Goal: Task Accomplishment & Management: Use online tool/utility

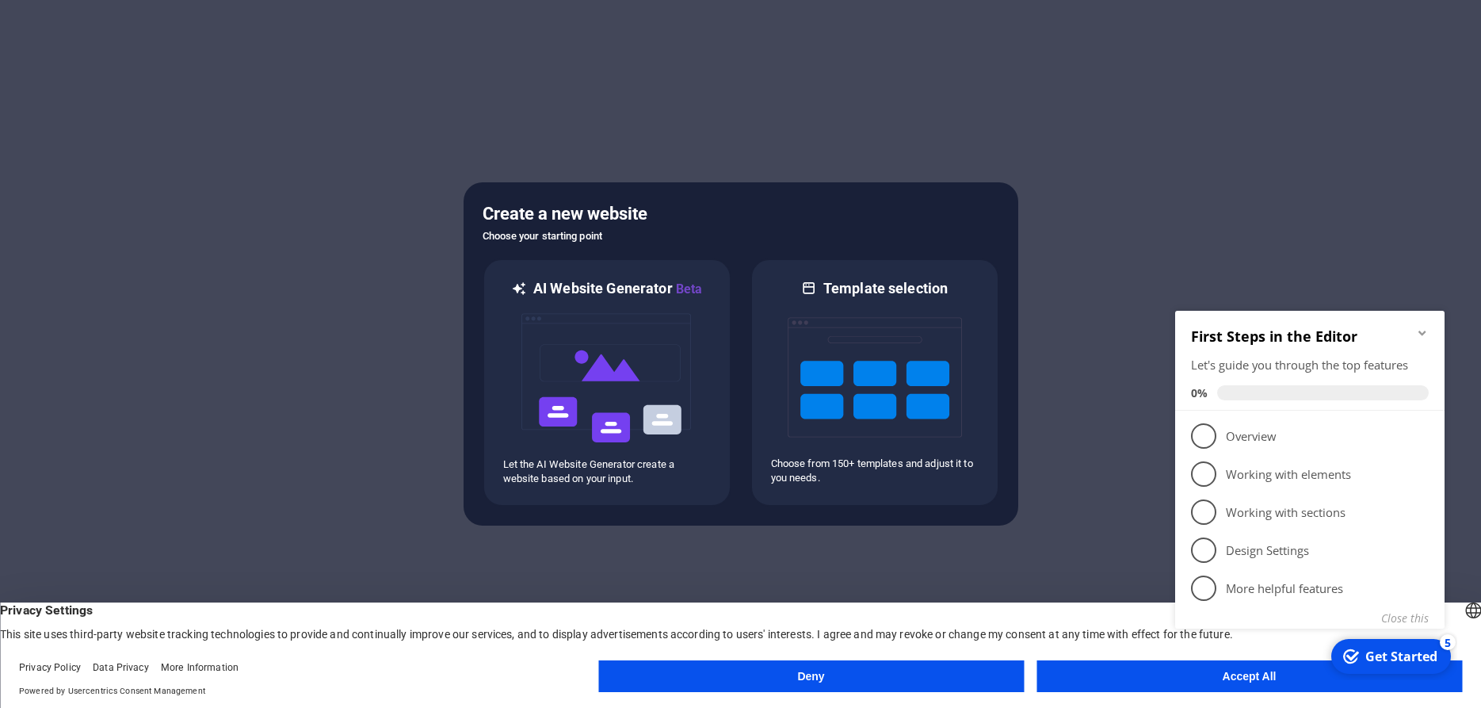
click at [1198, 671] on div "checkmark Get Started 5 First Steps in the Editor Let's guide you through the t…" at bounding box center [1313, 487] width 288 height 385
click at [1257, 679] on div "checkmark Get Started 5 First Steps in the Editor Let's guide you through the t…" at bounding box center [1313, 487] width 288 height 385
click at [1249, 685] on button "Accept All" at bounding box center [1249, 676] width 426 height 32
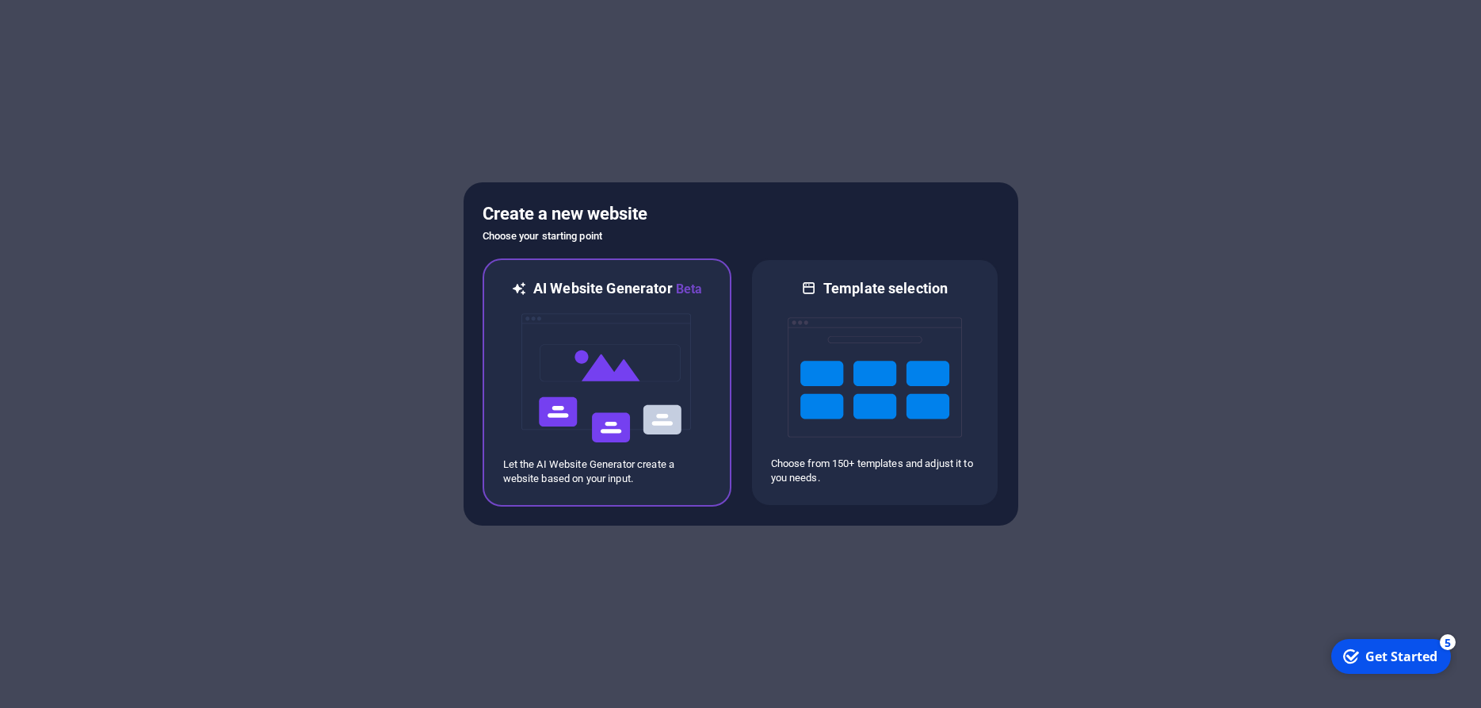
click at [658, 415] on img at bounding box center [607, 378] width 174 height 158
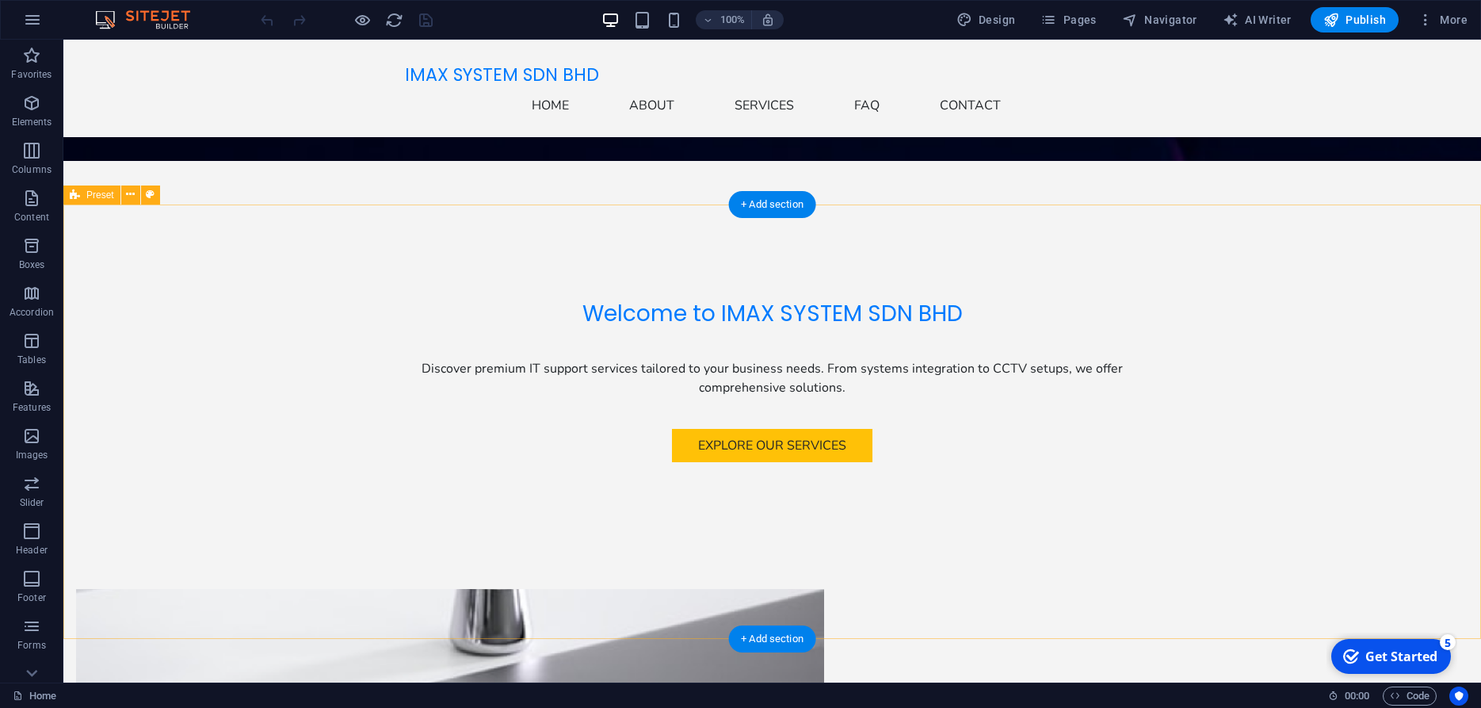
scroll to position [485, 0]
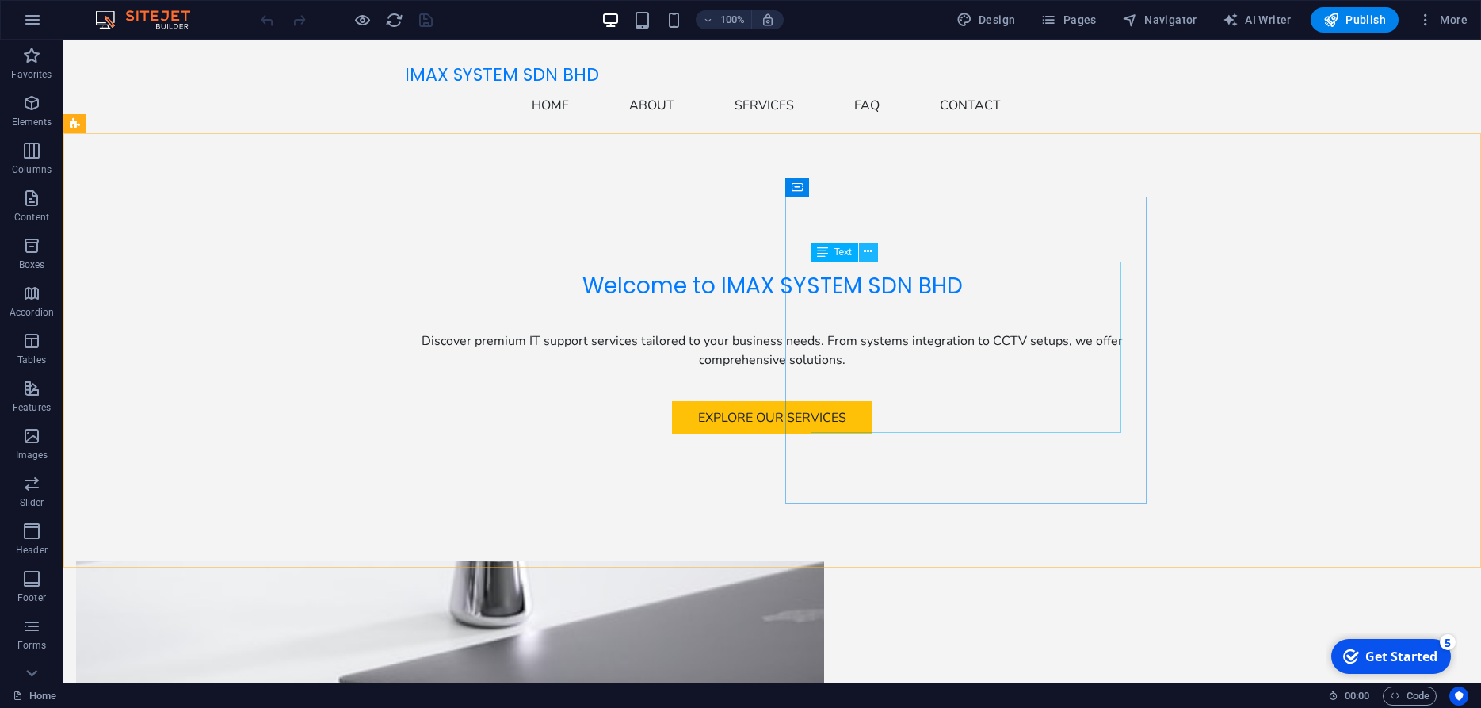
click at [873, 253] on button at bounding box center [868, 251] width 19 height 19
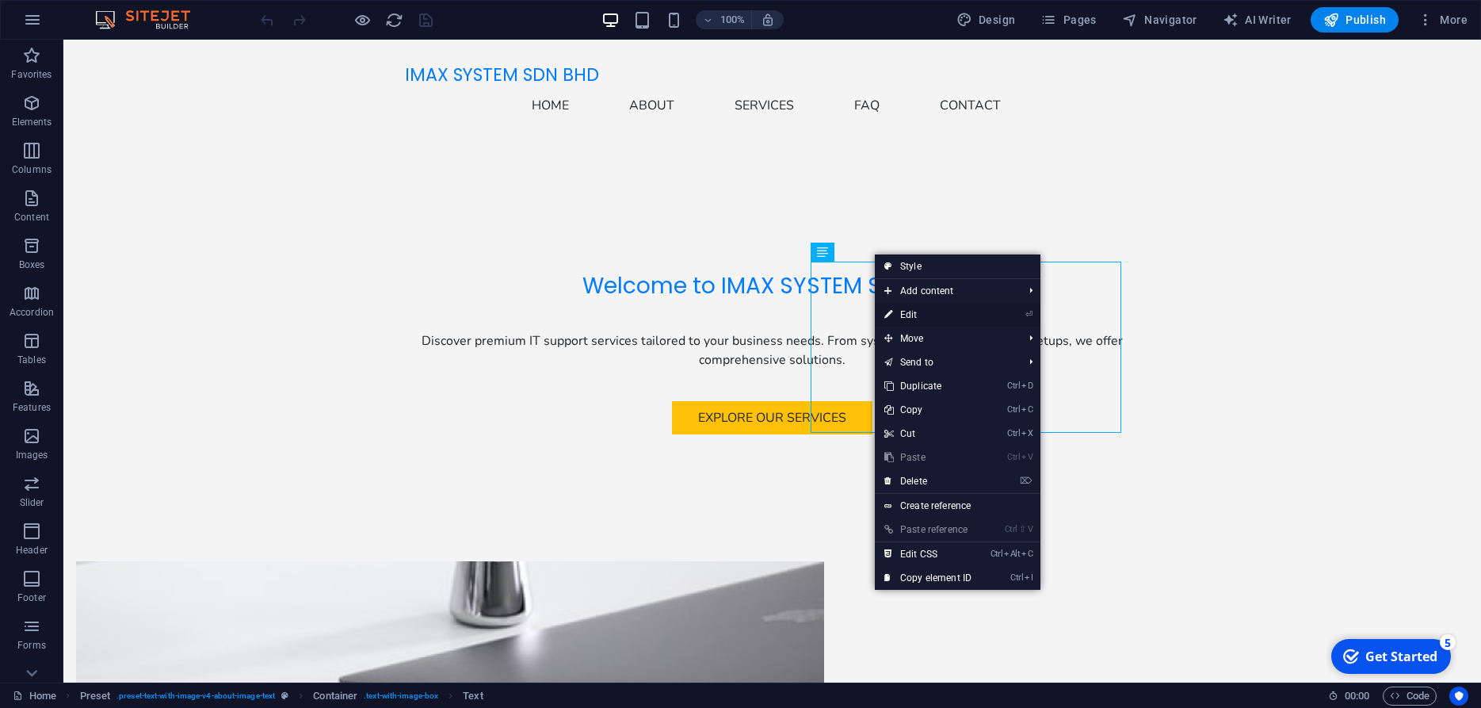
click at [906, 311] on link "⏎ Edit" at bounding box center [928, 315] width 106 height 24
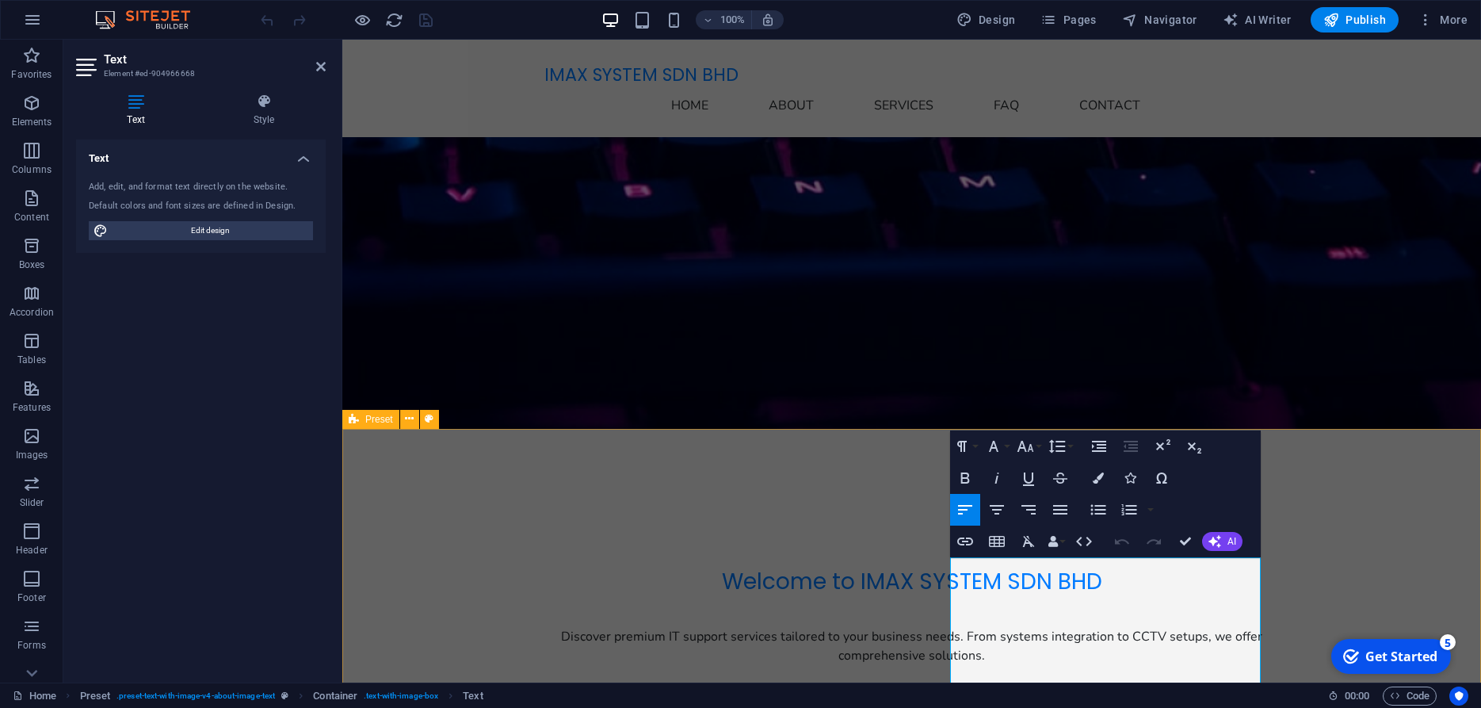
scroll to position [0, 0]
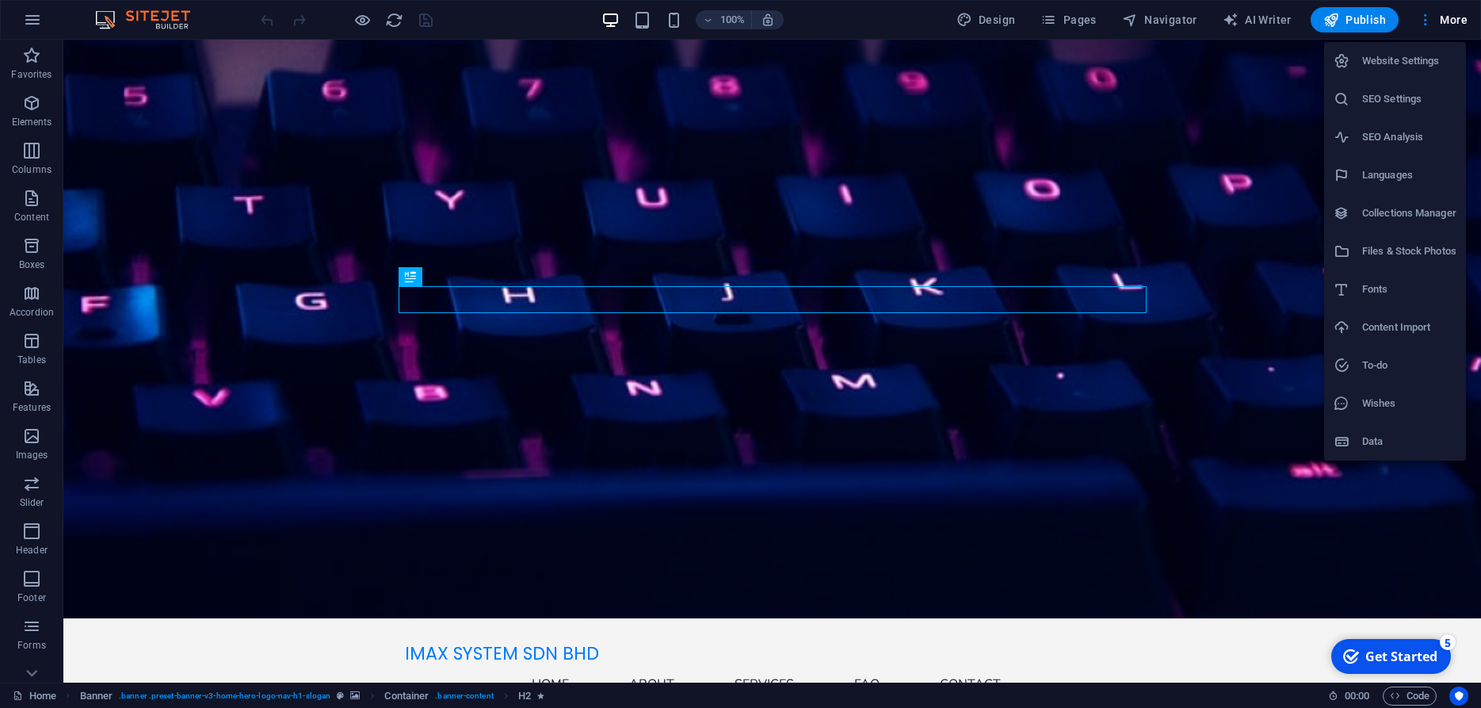
click at [1453, 15] on div at bounding box center [740, 354] width 1481 height 708
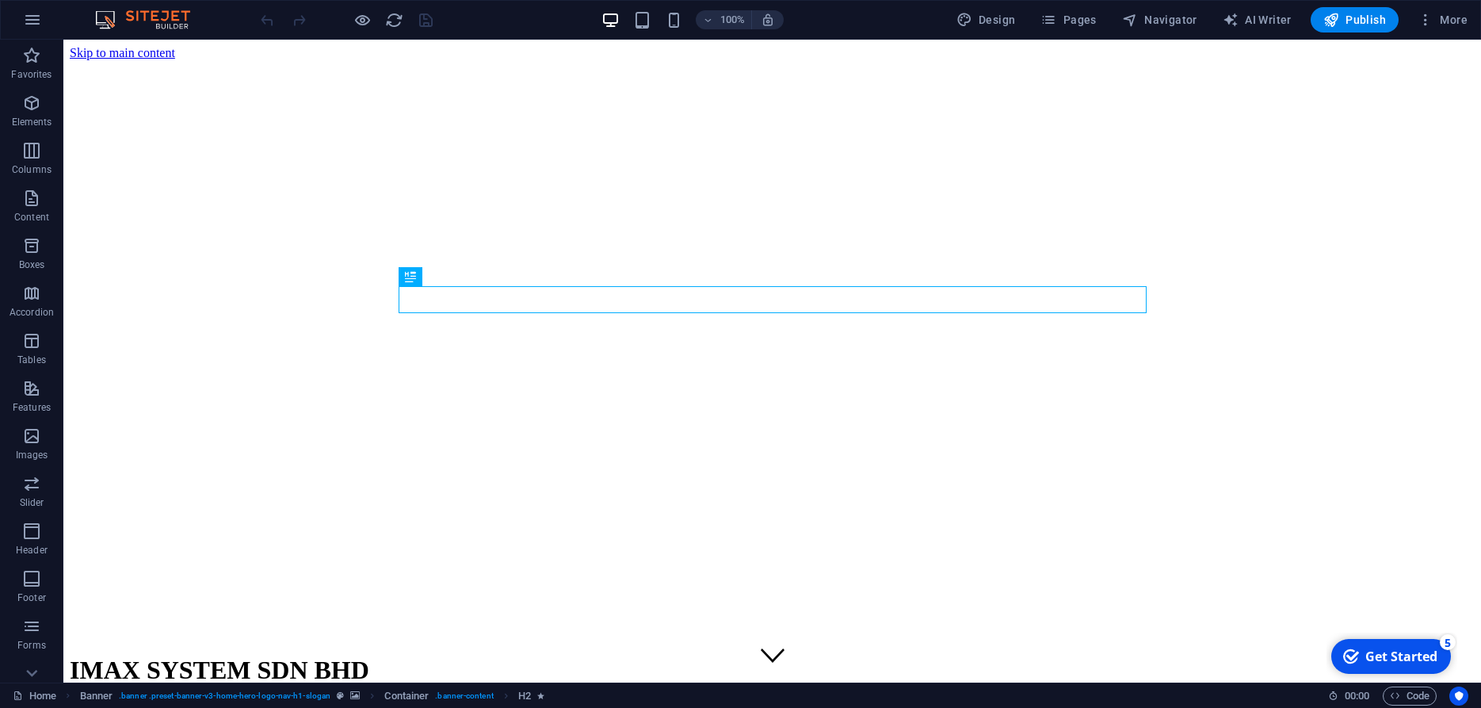
click at [1406, 654] on div "Get Started" at bounding box center [1401, 655] width 72 height 17
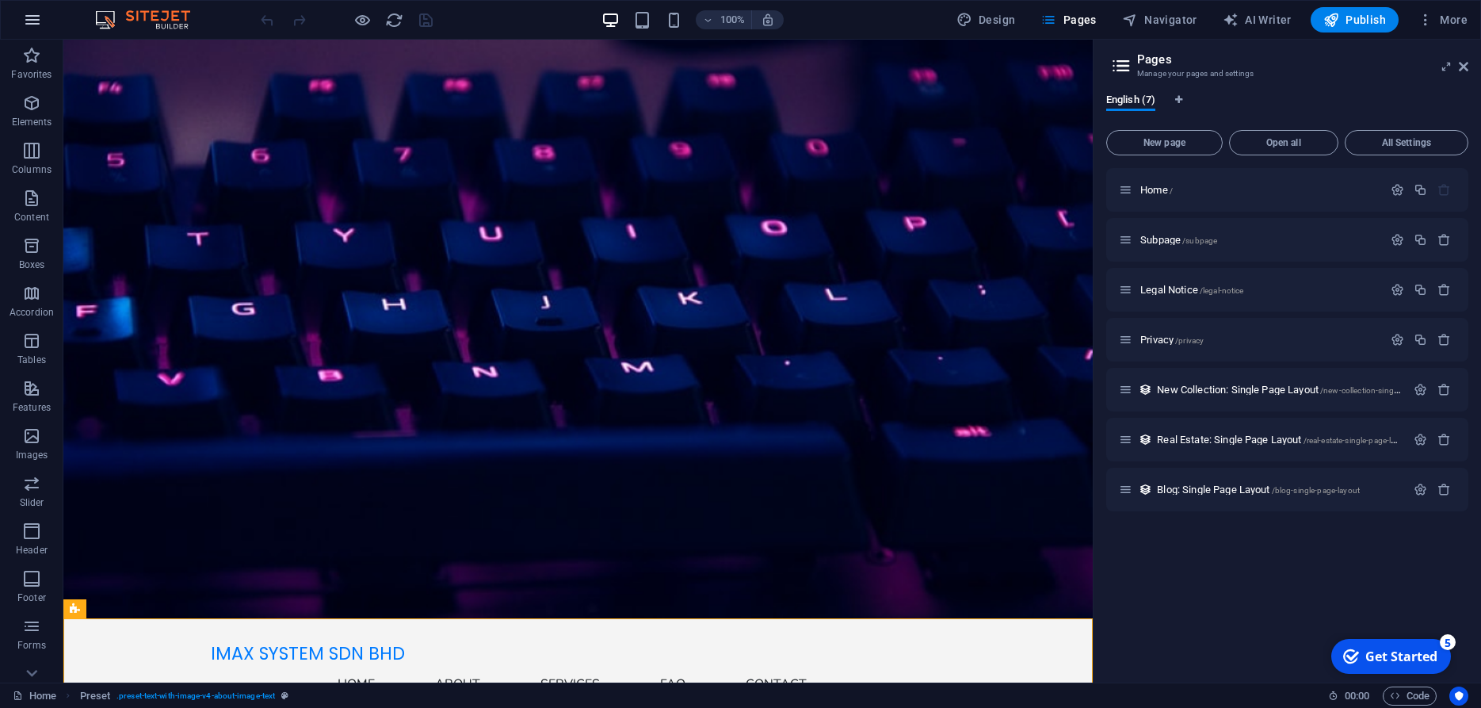
click at [27, 21] on icon "button" at bounding box center [32, 19] width 19 height 19
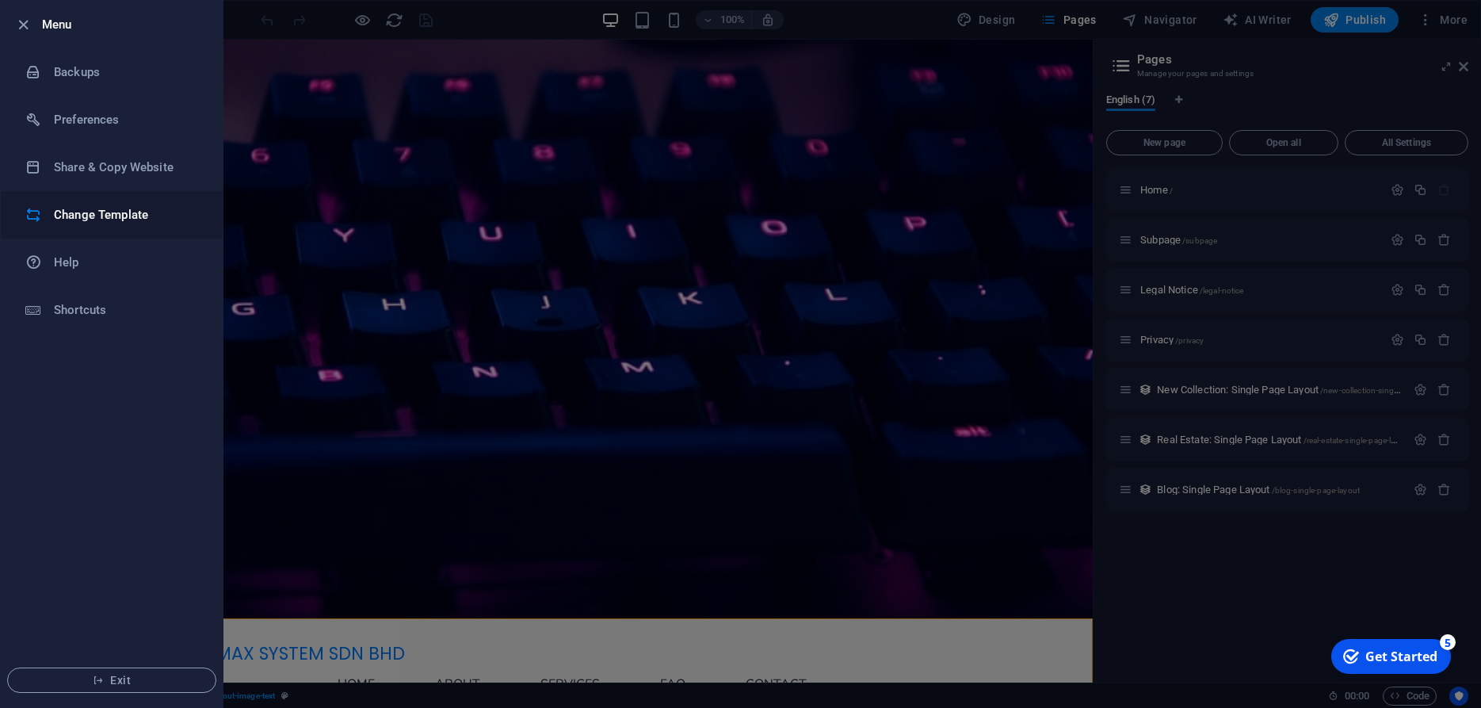
click at [111, 226] on li "Change Template" at bounding box center [112, 215] width 222 height 48
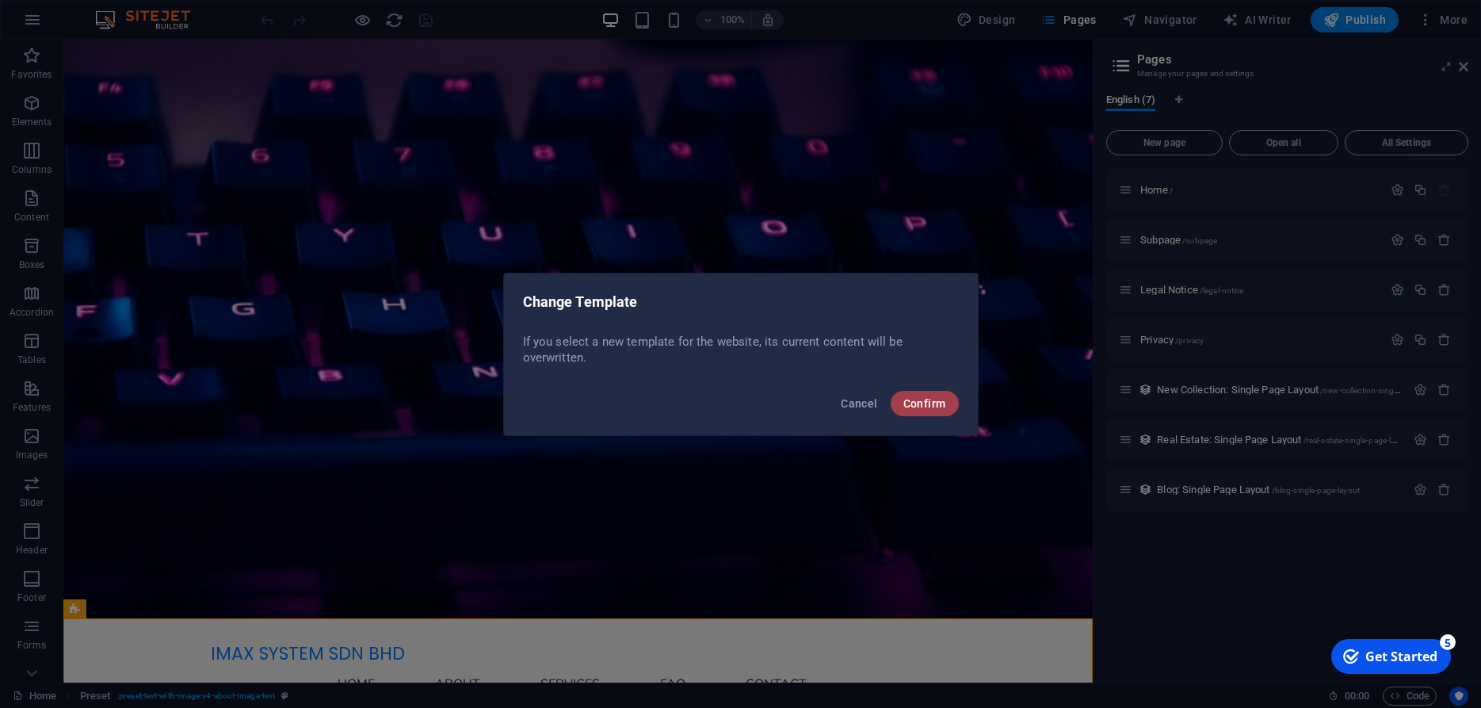
click at [927, 410] on button "Confirm" at bounding box center [925, 403] width 68 height 25
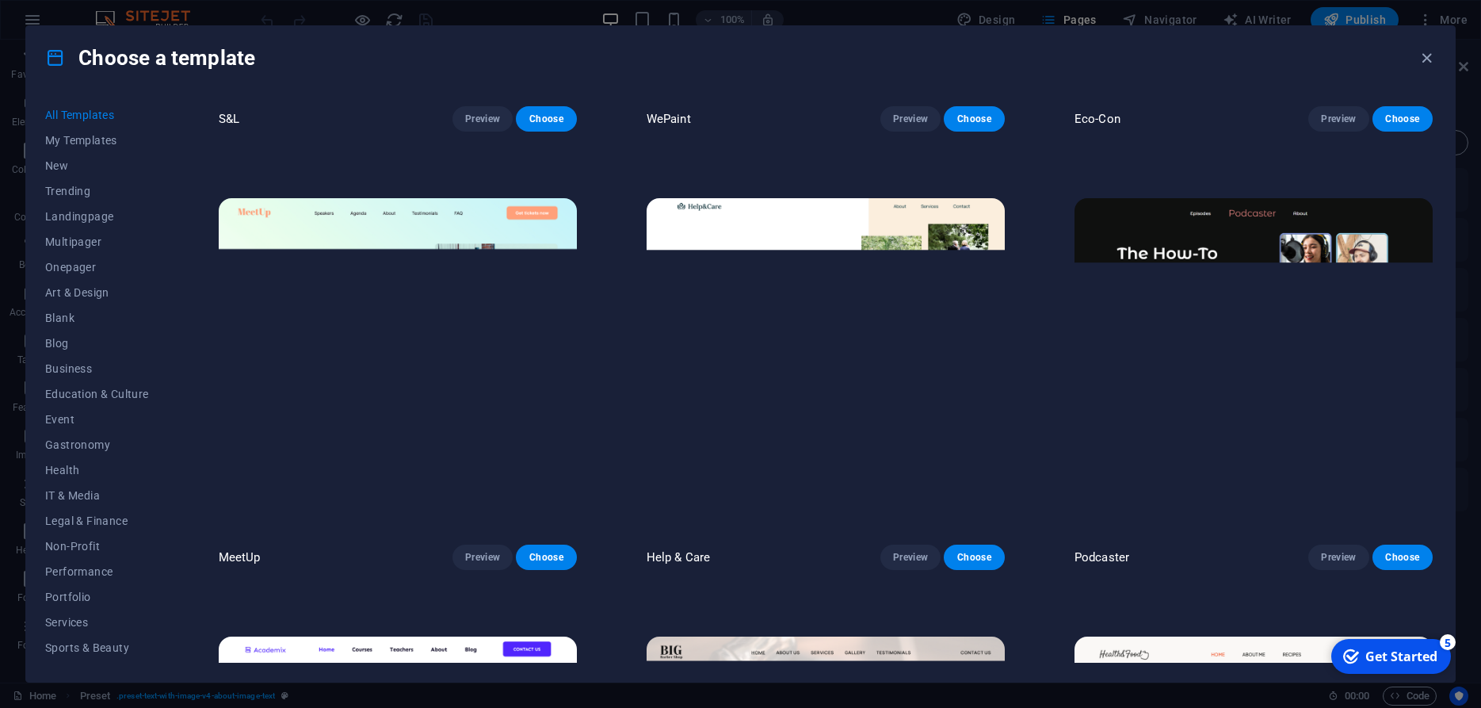
scroll to position [285, 0]
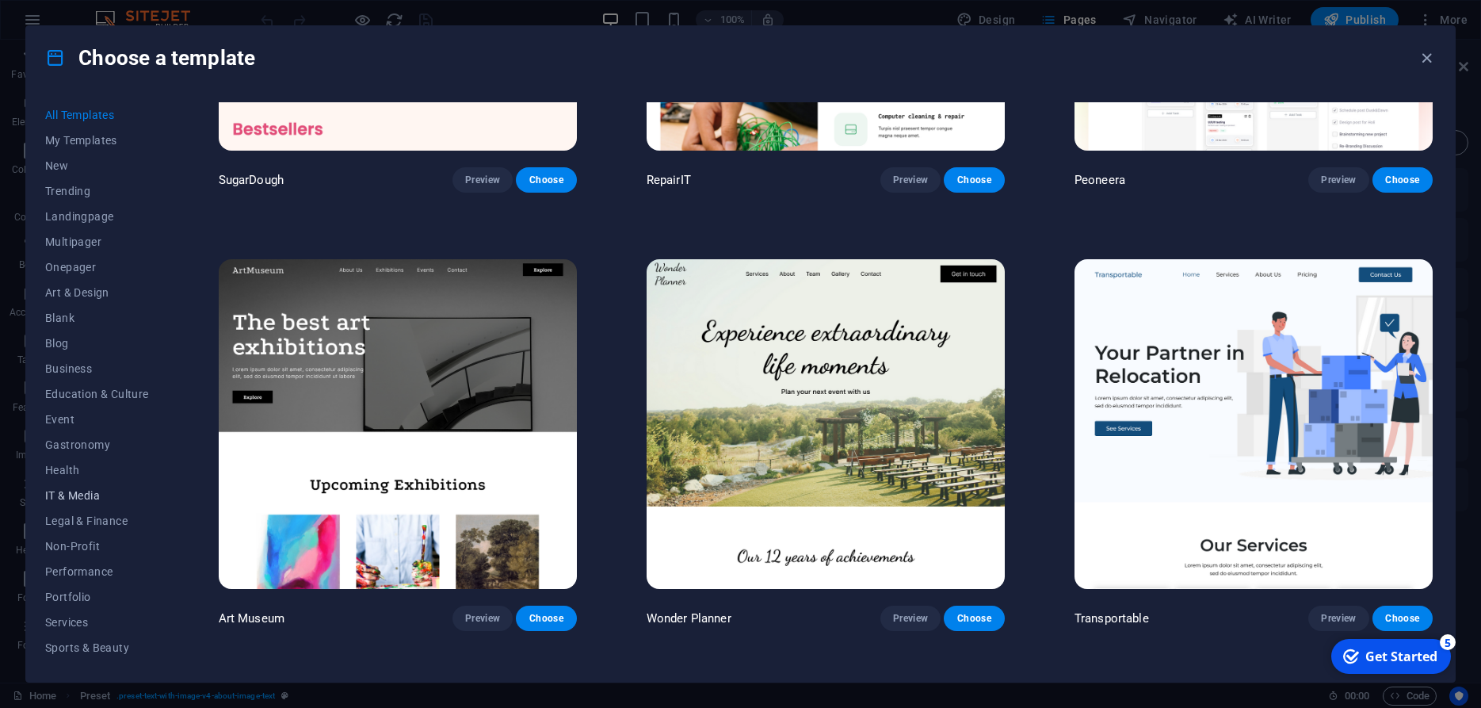
click at [71, 498] on span "IT & Media" at bounding box center [97, 495] width 104 height 13
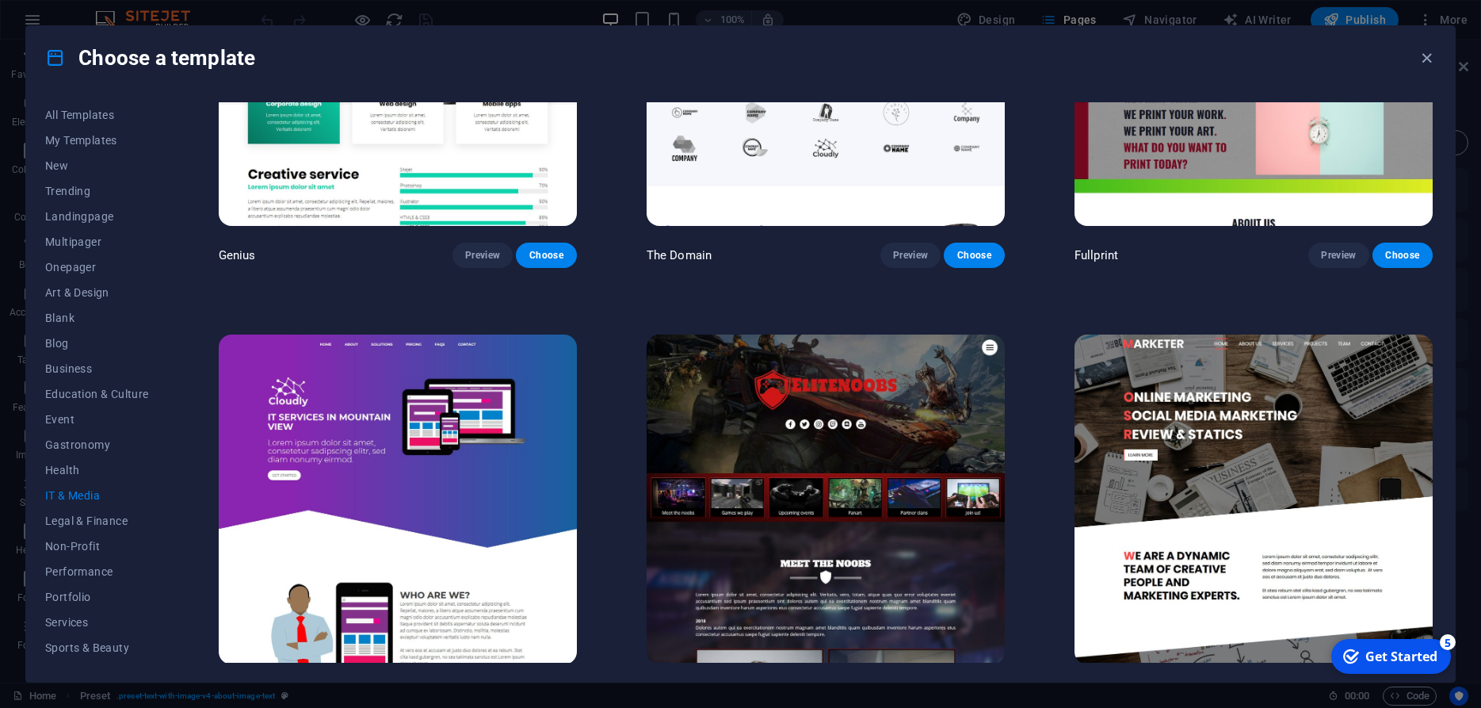
scroll to position [1133, 0]
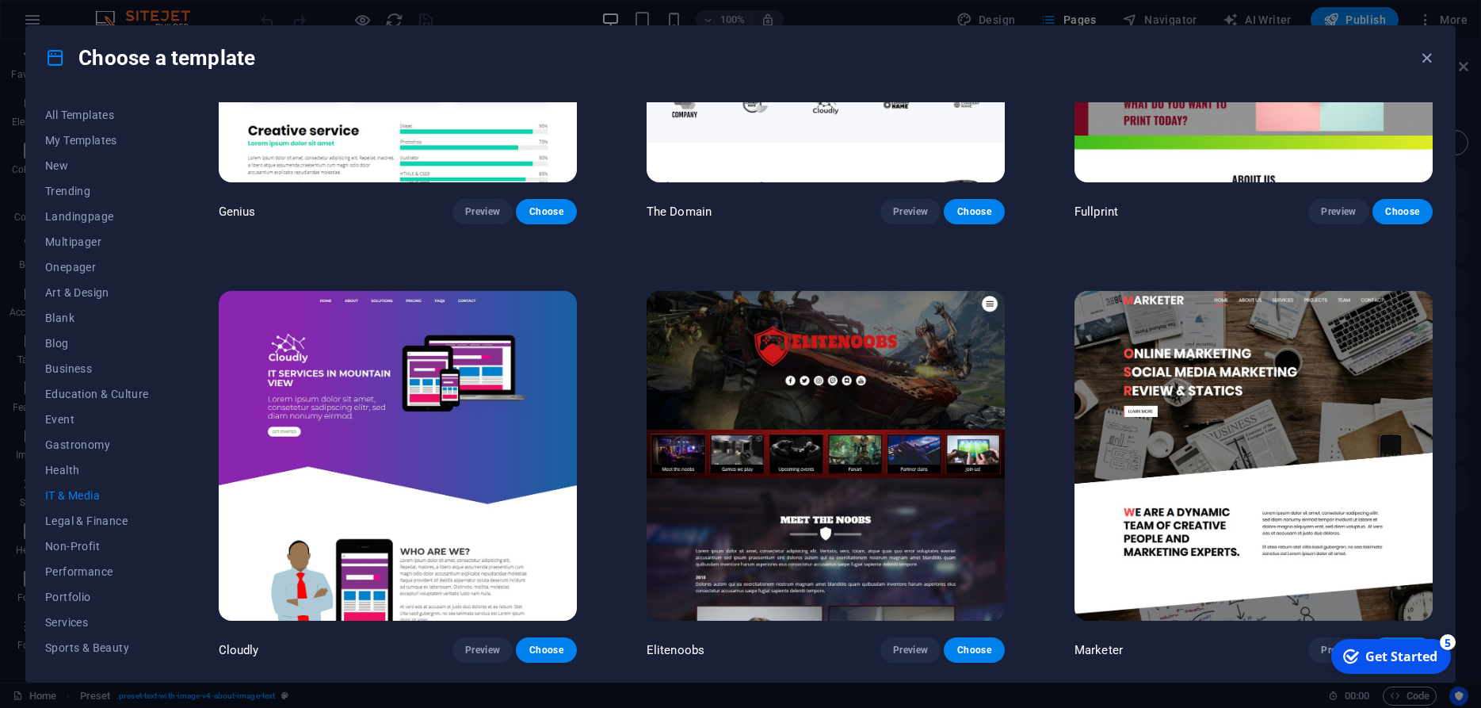
click at [1145, 574] on img at bounding box center [1253, 456] width 358 height 330
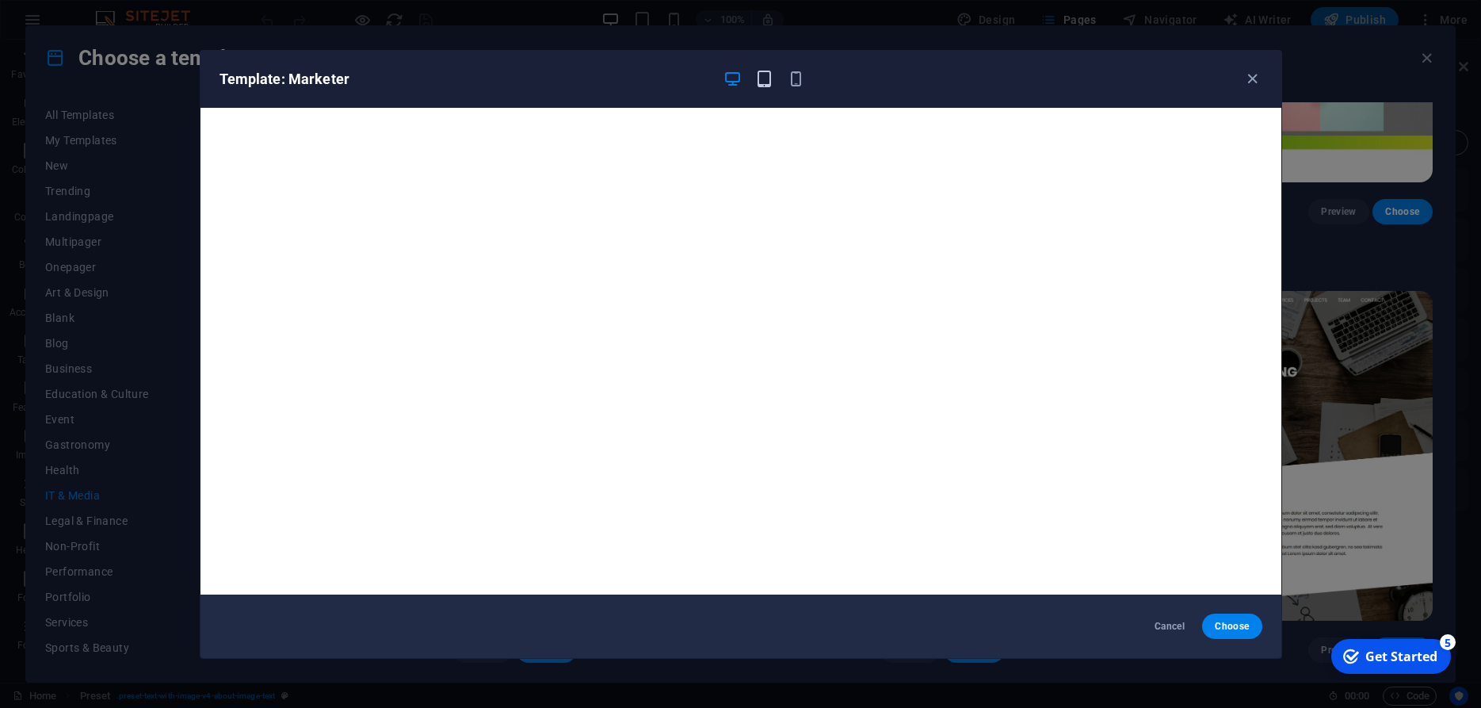
click at [765, 79] on icon "button" at bounding box center [764, 79] width 18 height 18
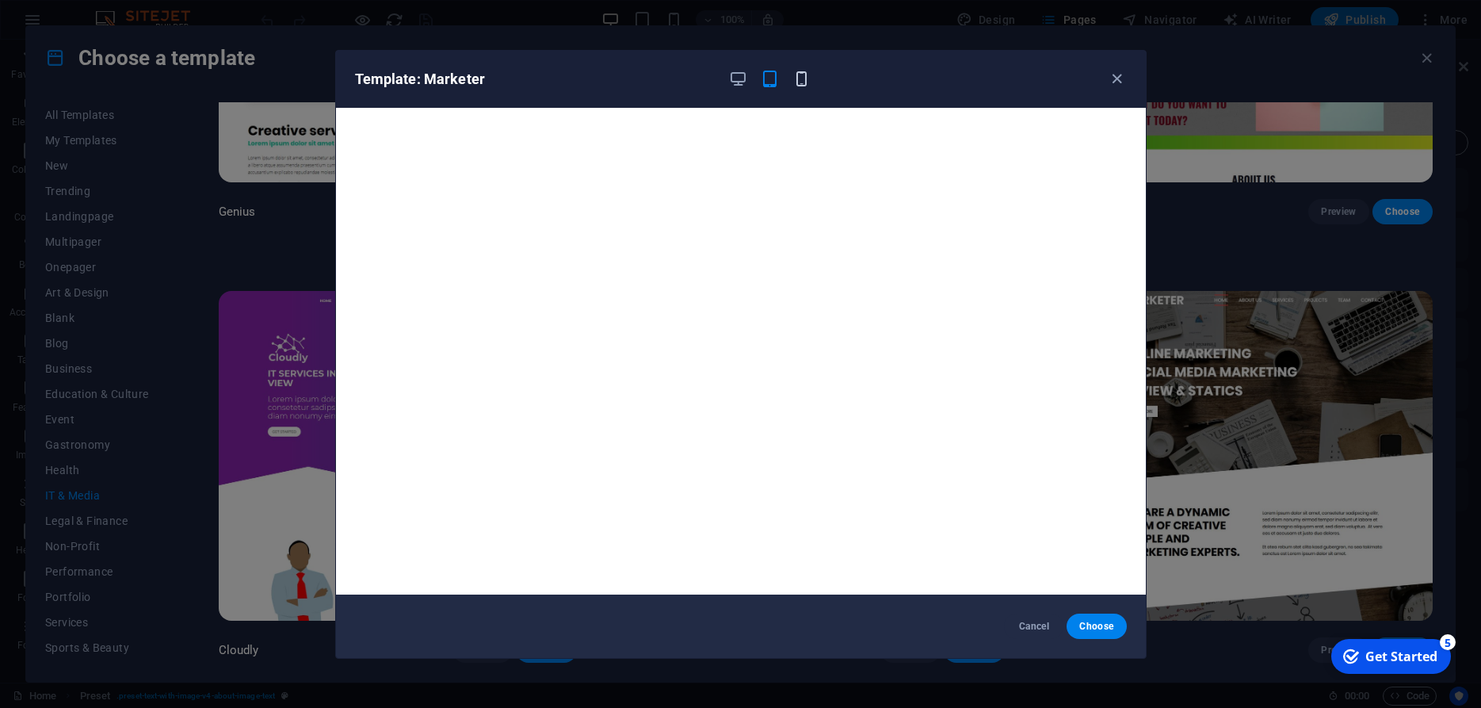
click at [796, 72] on icon "button" at bounding box center [801, 79] width 18 height 18
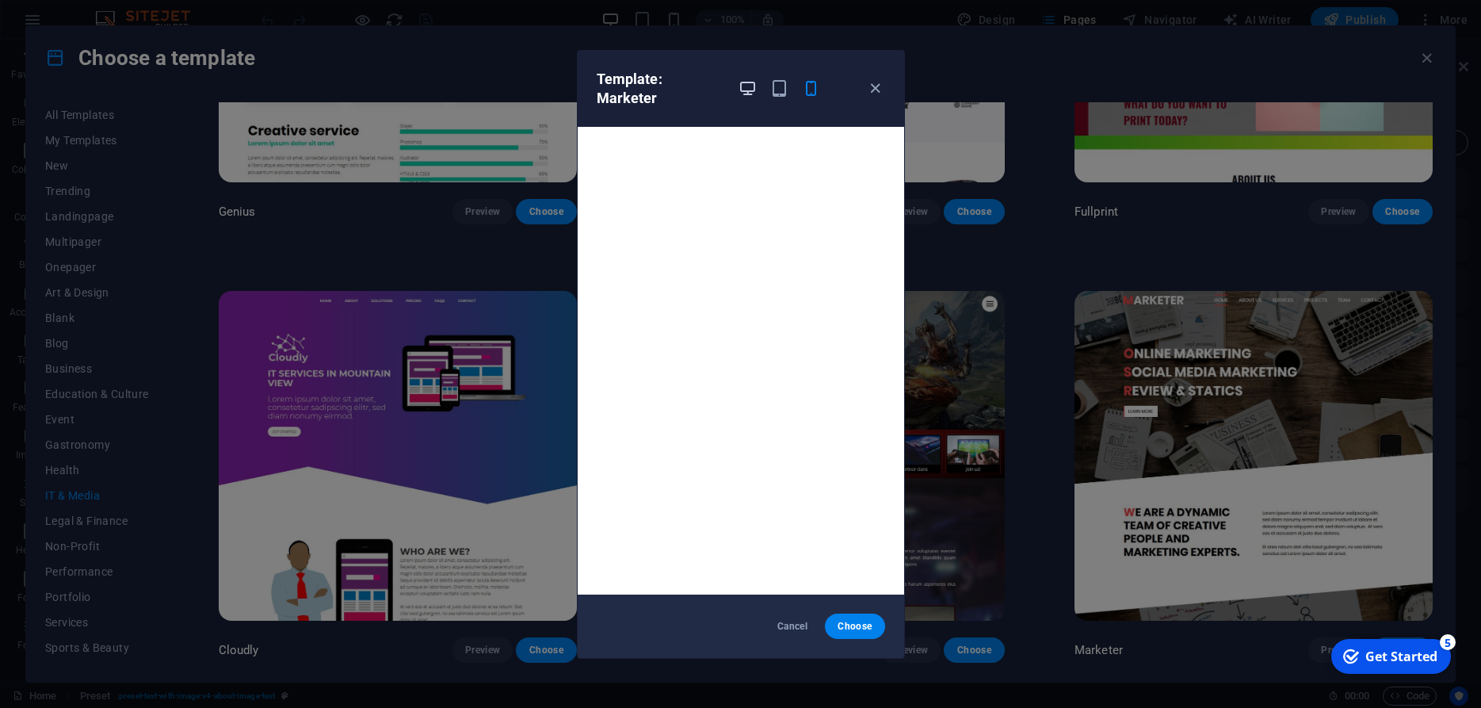
click at [751, 79] on icon "button" at bounding box center [747, 88] width 18 height 18
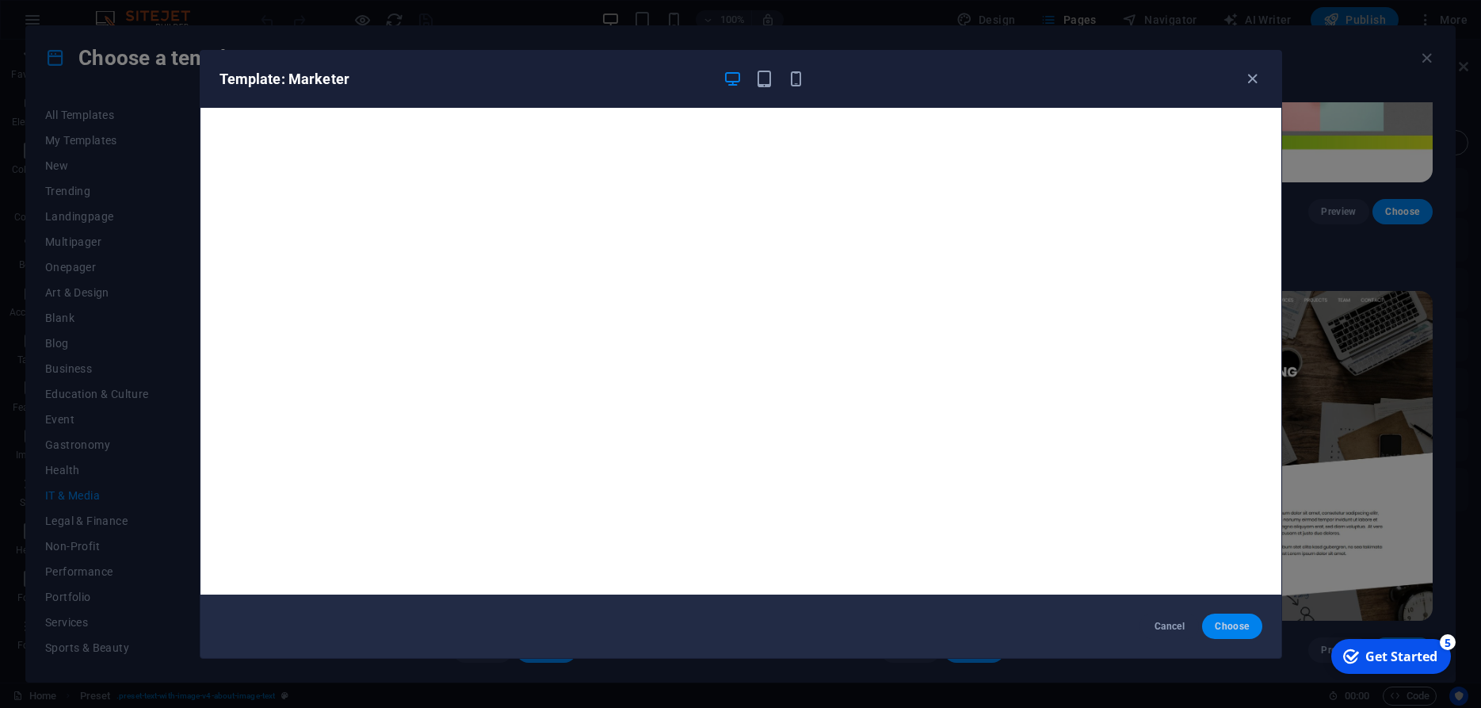
click at [1236, 632] on span "Choose" at bounding box center [1232, 626] width 34 height 13
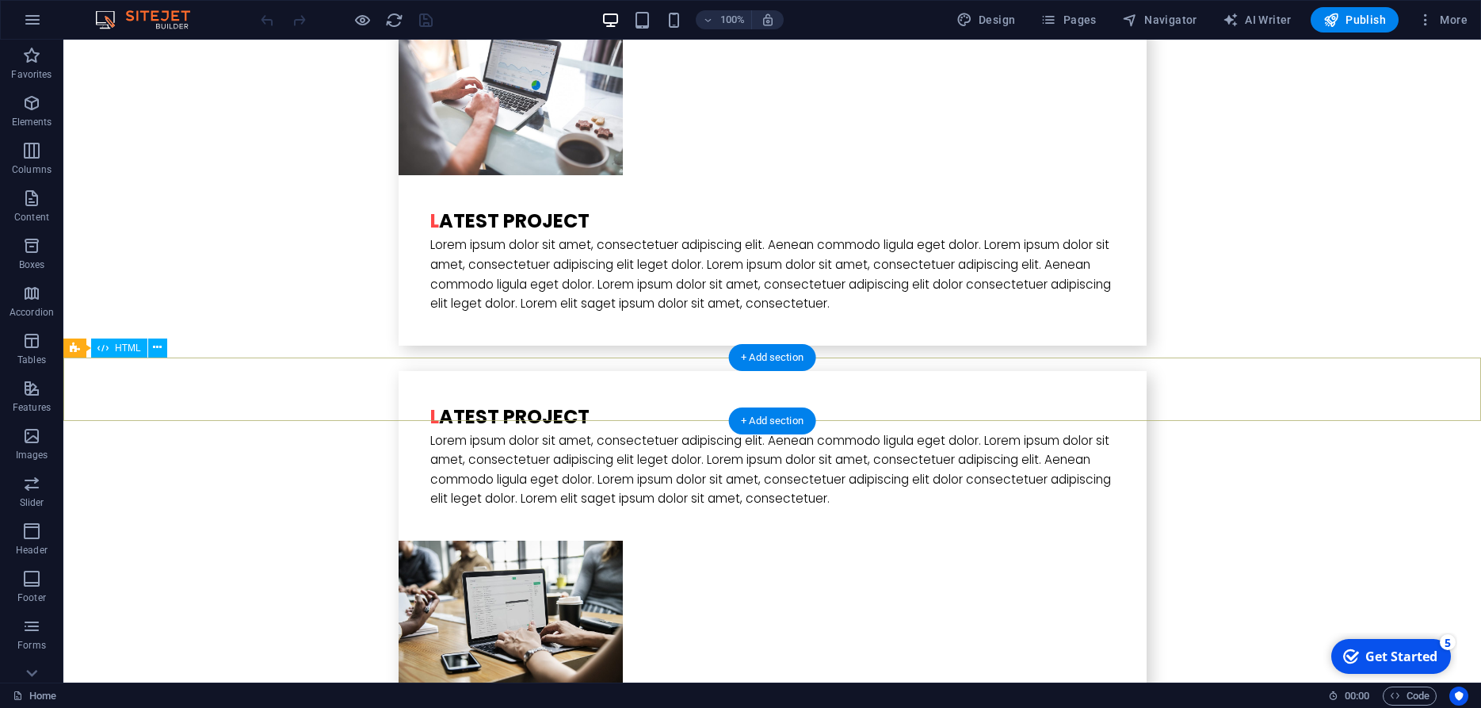
scroll to position [4122, 0]
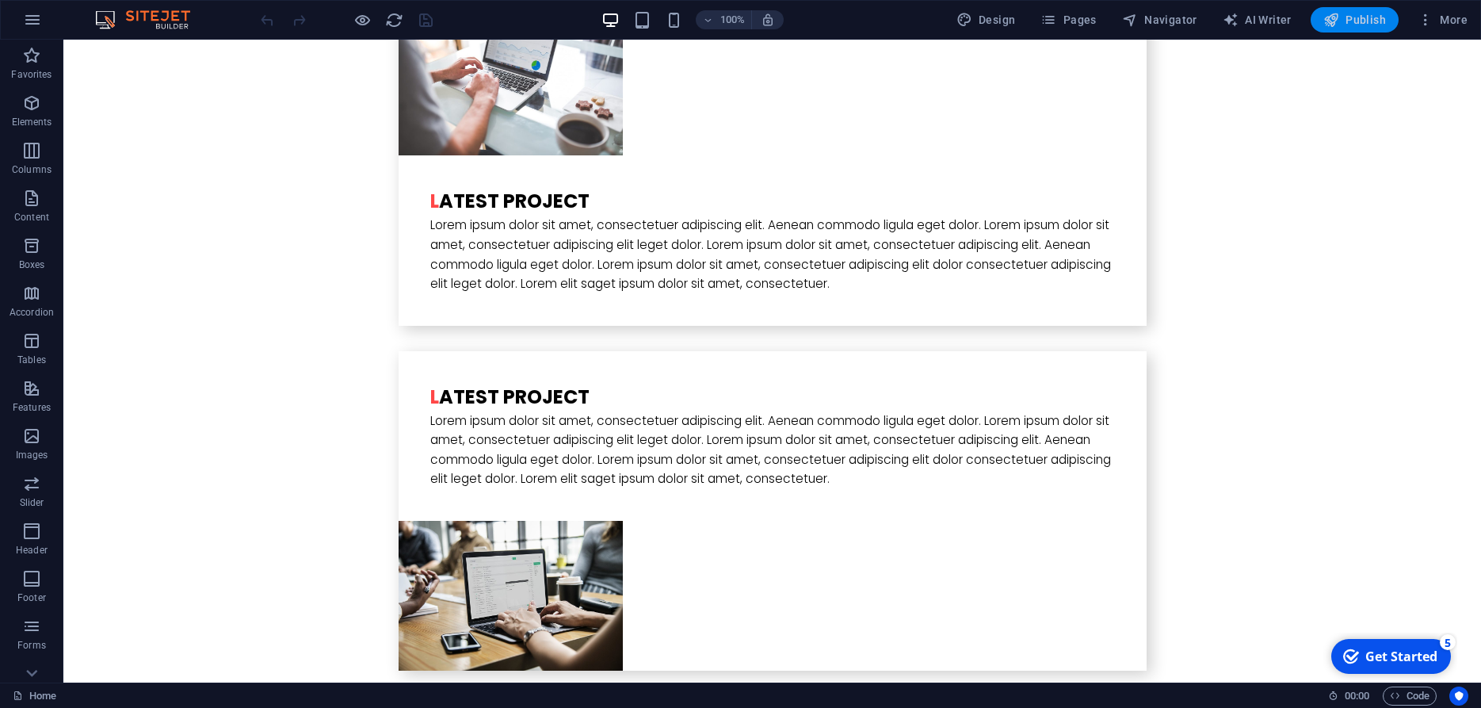
click at [1083, 311] on span "Publish" at bounding box center [709, 470] width 748 height 319
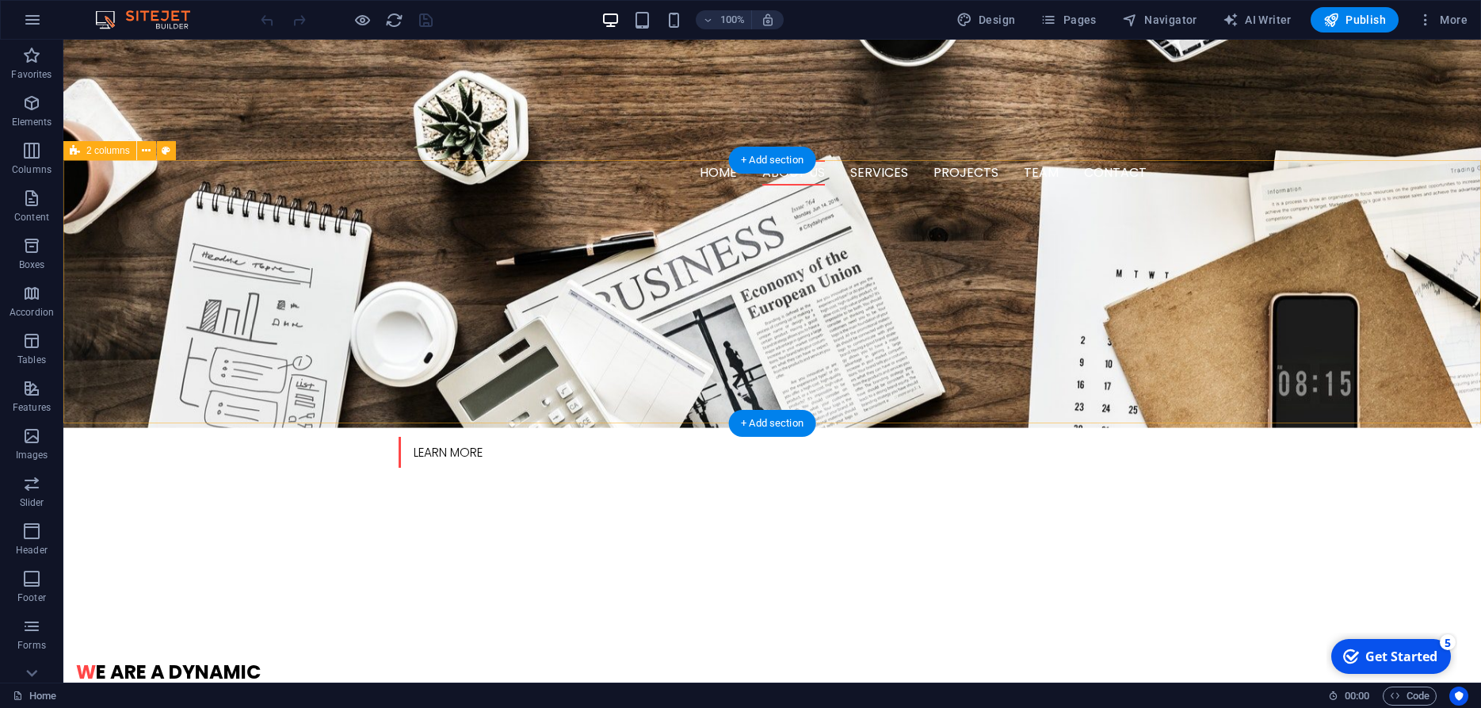
scroll to position [727, 0]
